Goal: Task Accomplishment & Management: Manage account settings

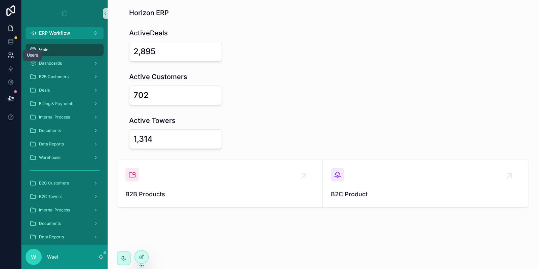
click at [11, 59] on link at bounding box center [10, 54] width 21 height 13
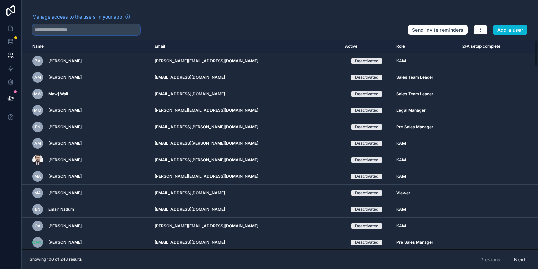
click at [83, 33] on input "text" at bounding box center [86, 29] width 108 height 11
type input "*****"
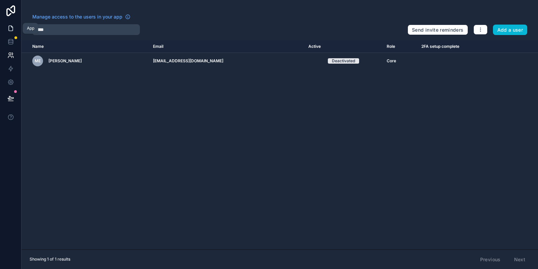
click at [10, 33] on link at bounding box center [10, 28] width 21 height 13
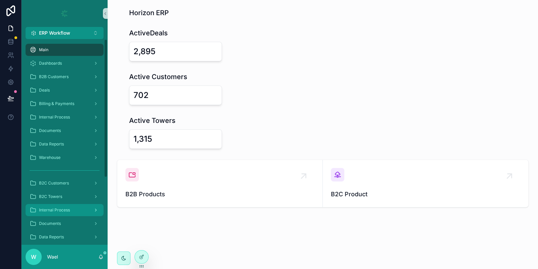
scroll to position [99, 0]
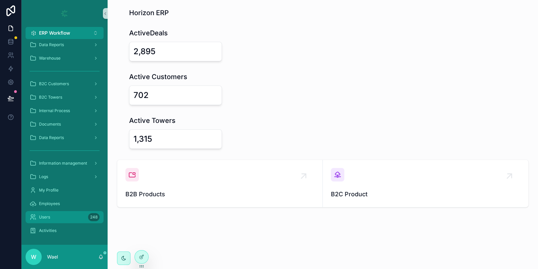
click at [70, 212] on div "Users 248" at bounding box center [65, 216] width 70 height 11
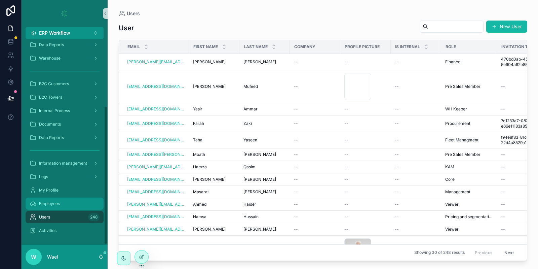
click at [57, 204] on span "Employees" at bounding box center [49, 203] width 21 height 5
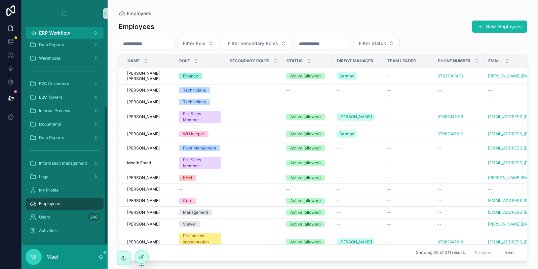
click at [150, 49] on div "scrollable content" at bounding box center [147, 44] width 56 height 12
click at [150, 44] on input "scrollable content" at bounding box center [146, 43] width 55 height 9
type input "*****"
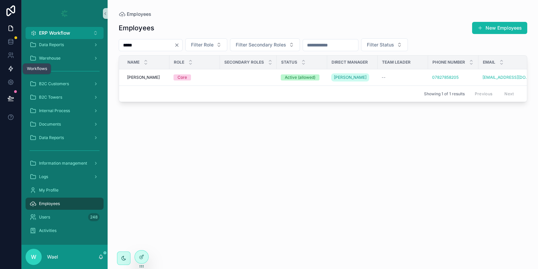
click at [13, 68] on icon at bounding box center [10, 68] width 7 height 7
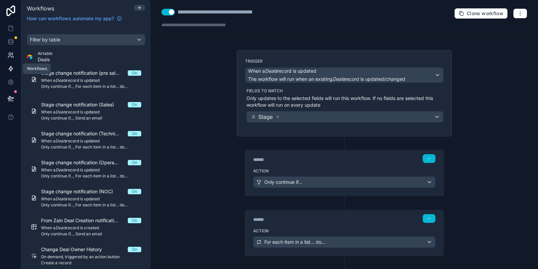
click at [10, 55] on icon at bounding box center [10, 55] width 7 height 7
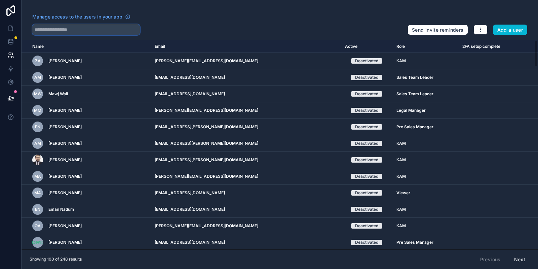
click at [80, 28] on input "text" at bounding box center [86, 29] width 108 height 11
type input "*****"
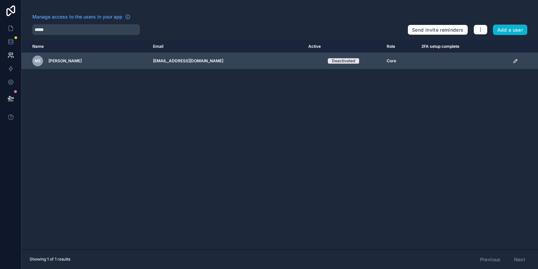
click at [514, 60] on icon "scrollable content" at bounding box center [514, 60] width 3 height 3
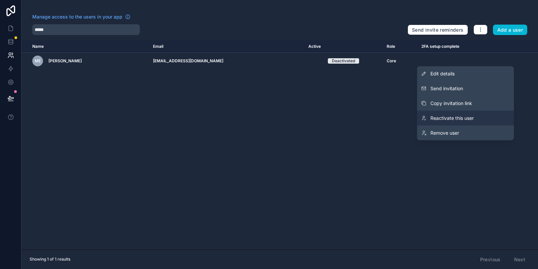
click at [457, 115] on span "Reactivate this user" at bounding box center [451, 118] width 43 height 7
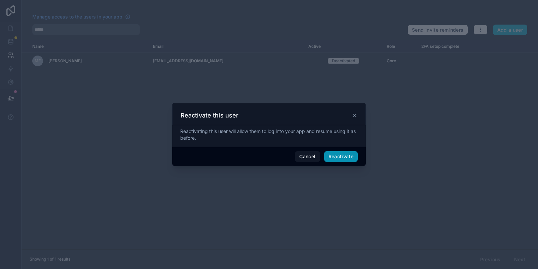
click at [338, 154] on button "Reactivate" at bounding box center [341, 156] width 34 height 11
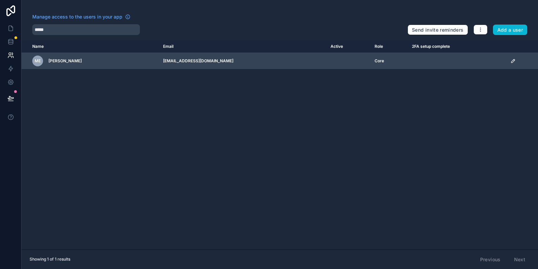
click at [512, 62] on icon "scrollable content" at bounding box center [512, 60] width 5 height 5
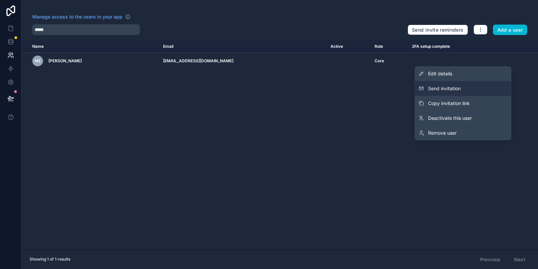
click at [446, 88] on span "Send invitation" at bounding box center [444, 88] width 33 height 7
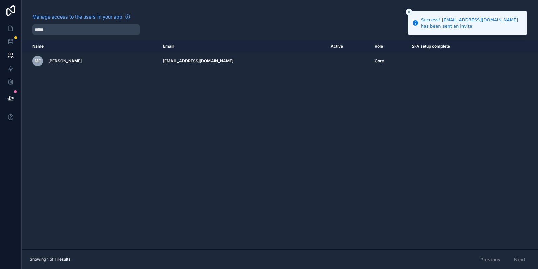
click at [409, 13] on icon "Close toast" at bounding box center [409, 12] width 4 height 4
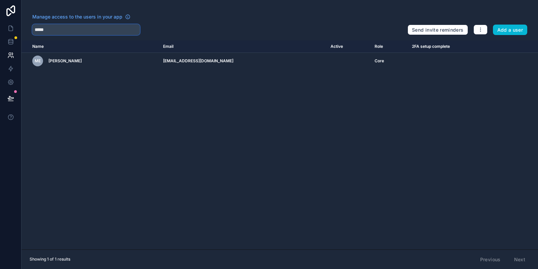
click at [93, 31] on input "*****" at bounding box center [86, 29] width 108 height 11
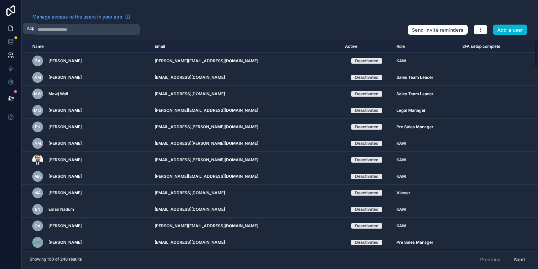
click at [8, 32] on link at bounding box center [10, 28] width 21 height 13
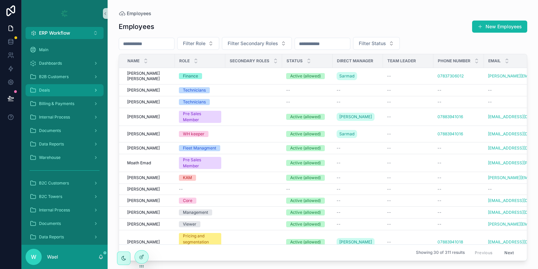
click at [71, 91] on div "Deals" at bounding box center [65, 90] width 70 height 11
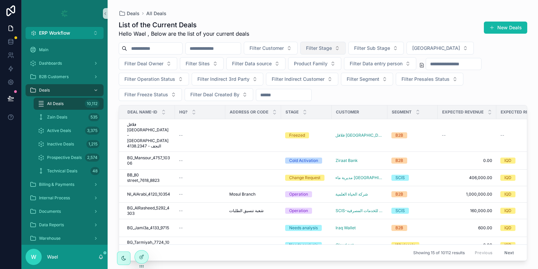
click at [332, 51] on span "Filter Stage" at bounding box center [319, 48] width 26 height 7
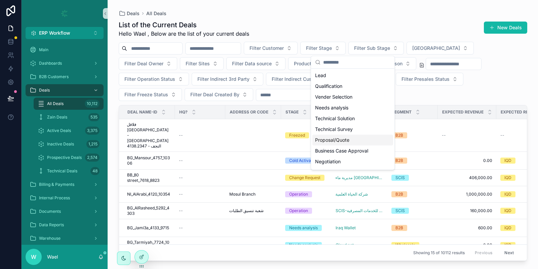
click at [348, 139] on div "Proposal/Quote" at bounding box center [352, 139] width 81 height 11
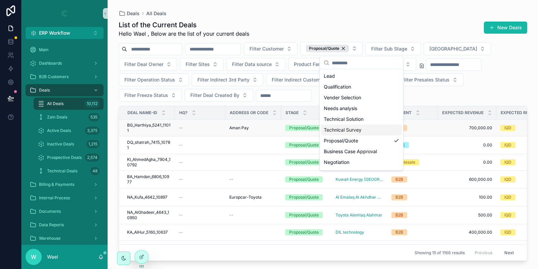
click at [205, 128] on div "--" at bounding box center [200, 127] width 42 height 5
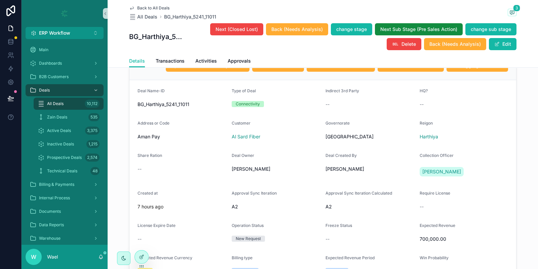
scroll to position [126, 0]
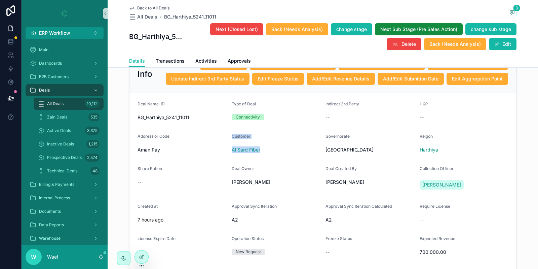
drag, startPoint x: 284, startPoint y: 157, endPoint x: 221, endPoint y: 156, distance: 63.6
click at [221, 156] on form "Deal Name-ID BG_Harthiya_5241_11011 Type of Deal Connectivity Indirect 3rd Part…" at bounding box center [322, 227] width 387 height 269
click at [220, 153] on span "Aman Pay" at bounding box center [182, 149] width 89 height 7
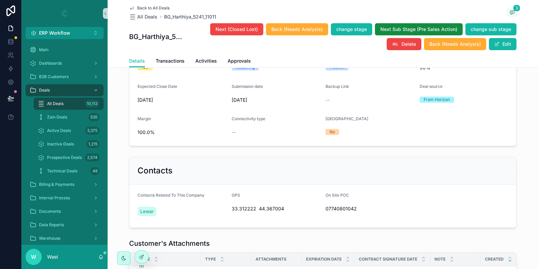
scroll to position [378, 0]
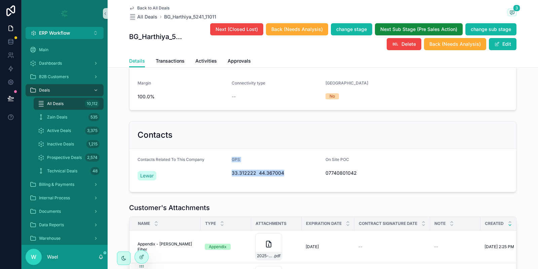
drag, startPoint x: 220, startPoint y: 181, endPoint x: 281, endPoint y: 180, distance: 61.9
click at [281, 180] on form "Contacts Related To This Company Lewar GPS 33.312222 44.367004 On Site POC 0774…" at bounding box center [322, 170] width 387 height 43
click at [268, 165] on div "GPS" at bounding box center [276, 161] width 89 height 8
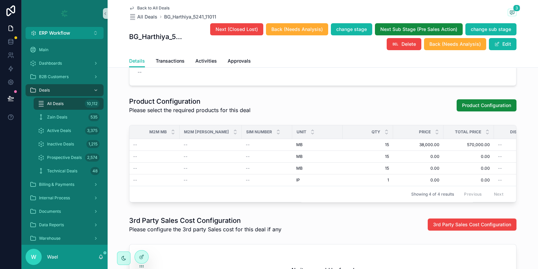
scroll to position [0, 54]
